Goal: Find specific page/section: Find specific page/section

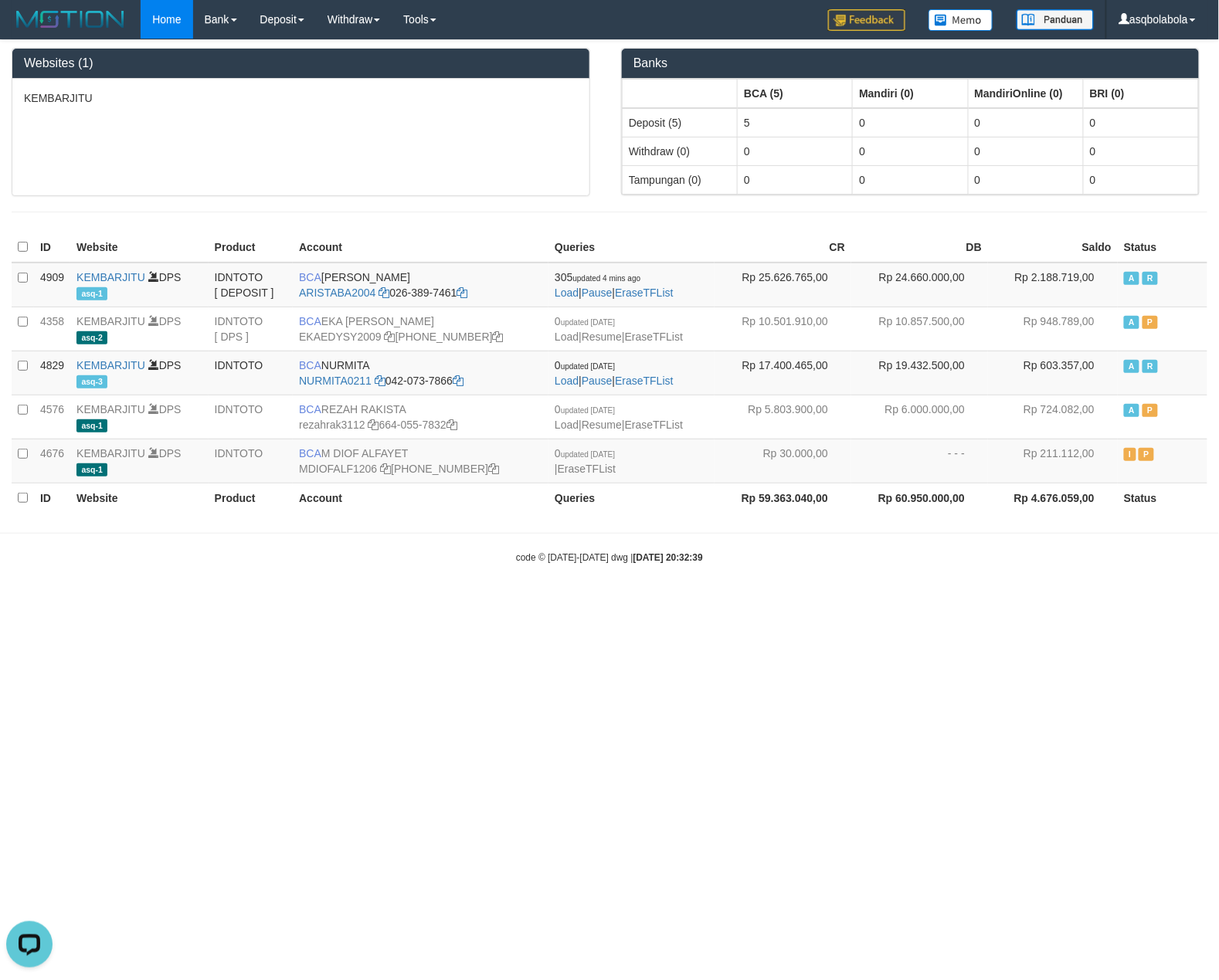
drag, startPoint x: 136, startPoint y: 587, endPoint x: 136, endPoint y: 576, distance: 11.0
click at [136, 587] on body "Toggle navigation Home Bank Account List Load By Website Group [ITOTO] KEMBARJI…" at bounding box center [609, 301] width 1219 height 603
